Goal: Transaction & Acquisition: Purchase product/service

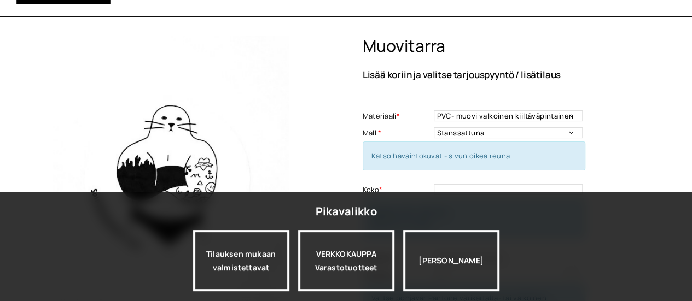
scroll to position [109, 0]
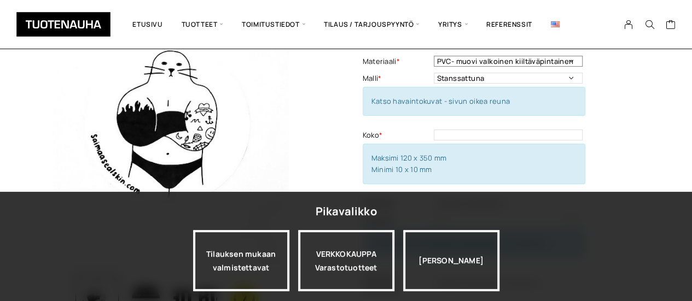
click at [576, 62] on select "PVC- muovi valkoinen kiiltäväpintainen" at bounding box center [508, 61] width 149 height 11
click at [569, 60] on select "PVC- muovi valkoinen kiiltäväpintainen" at bounding box center [508, 61] width 149 height 11
click at [567, 78] on select "Stanssattuna Irrotushalkiolla" at bounding box center [508, 78] width 149 height 11
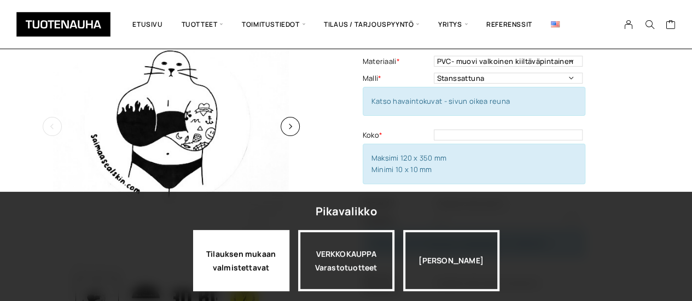
click at [255, 270] on div "Tilauksen mukaan valmistettavat" at bounding box center [241, 260] width 96 height 61
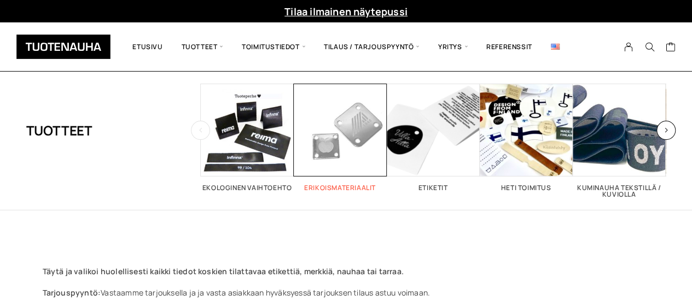
scroll to position [55, 0]
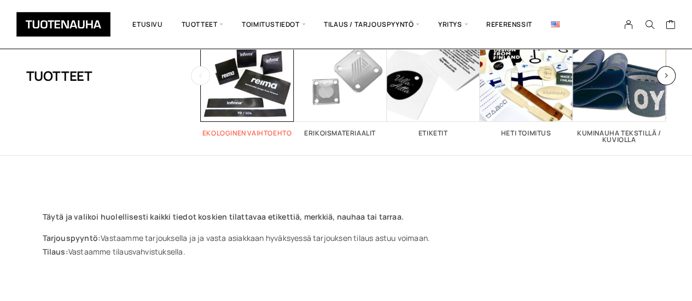
click at [256, 97] on span "Visit product category Ekologinen vaihtoehto" at bounding box center [247, 75] width 93 height 93
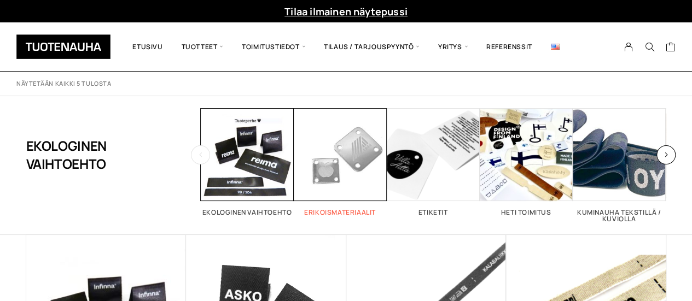
click at [361, 179] on span "Visit product category Erikoismateriaalit" at bounding box center [340, 154] width 93 height 93
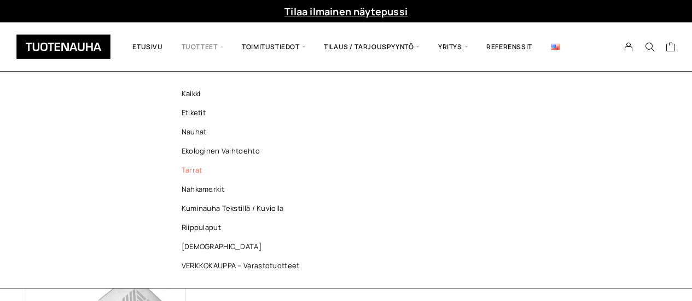
click at [195, 171] on link "Tarrat" at bounding box center [243, 170] width 159 height 19
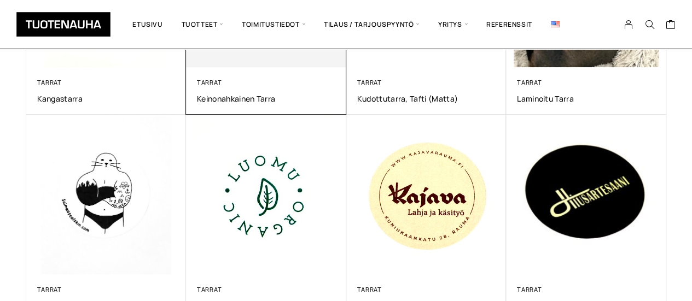
scroll to position [383, 0]
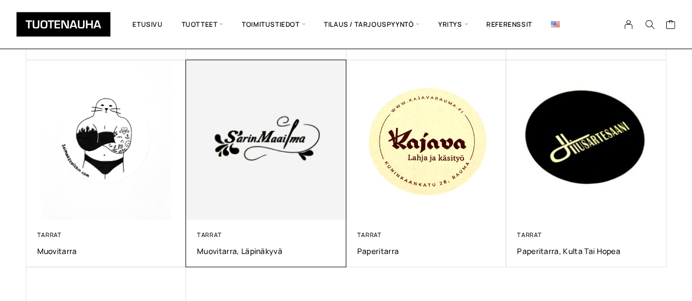
click at [288, 198] on img at bounding box center [266, 140] width 168 height 168
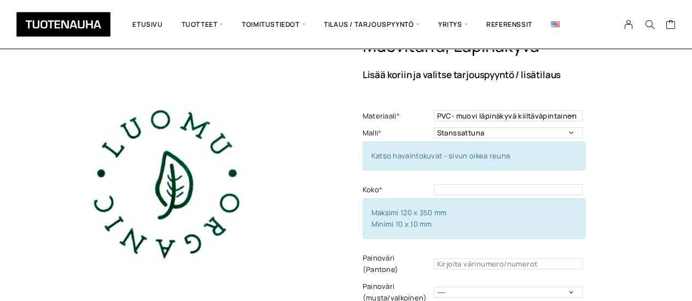
scroll to position [109, 0]
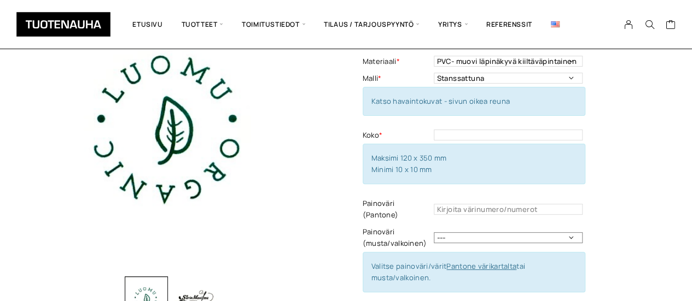
click at [523, 232] on select "--- Musta Valkoinen" at bounding box center [508, 237] width 149 height 11
select select "valkoinen"
click at [434, 232] on select "--- Musta Valkoinen" at bounding box center [508, 237] width 149 height 11
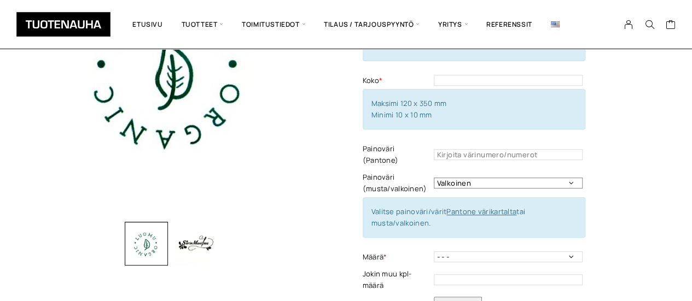
scroll to position [219, 0]
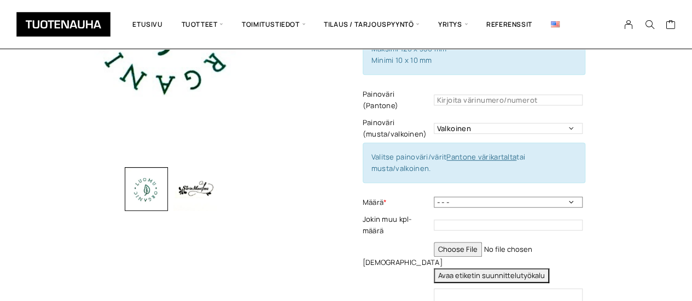
click at [496, 197] on select "- - - 100kpl 250 kpl 500 kpl 1000 kpl 1500 kpl 2000 kpl 2500 kpl" at bounding box center [508, 202] width 149 height 11
select select "100kpl"
click at [434, 197] on select "- - - 100kpl 250 kpl 500 kpl 1000 kpl 1500 kpl 2000 kpl 2500 kpl" at bounding box center [508, 202] width 149 height 11
